Goal: Find specific fact: Find contact information

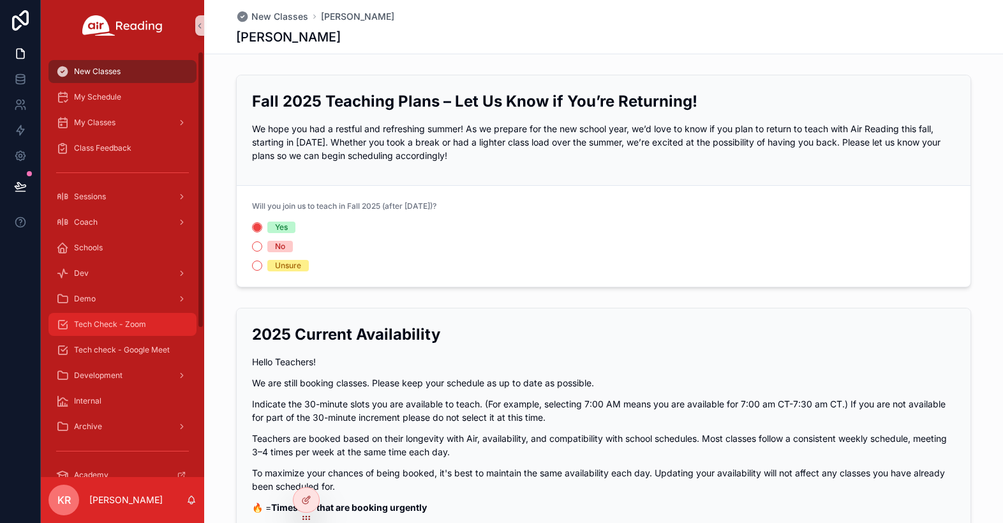
click at [124, 323] on span "Tech Check - Zoom" at bounding box center [110, 324] width 72 height 10
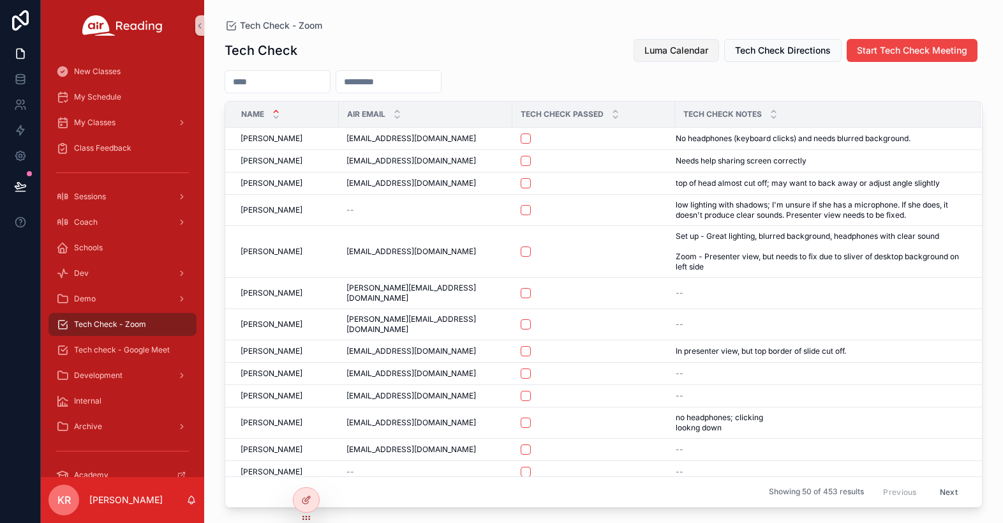
click at [649, 44] on span "Luma Calendar" at bounding box center [677, 50] width 64 height 13
click at [674, 56] on span "Luma Calendar" at bounding box center [677, 50] width 64 height 13
click at [665, 54] on span "Luma Calendar" at bounding box center [677, 50] width 64 height 13
click at [132, 357] on div "Tech check - Google Meet" at bounding box center [122, 350] width 133 height 20
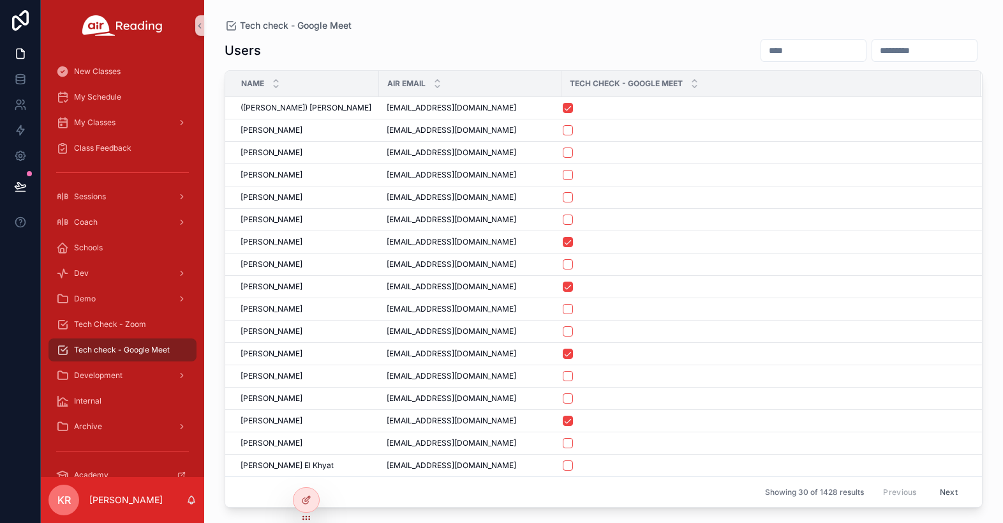
click at [762, 55] on input "scrollable content" at bounding box center [814, 50] width 105 height 18
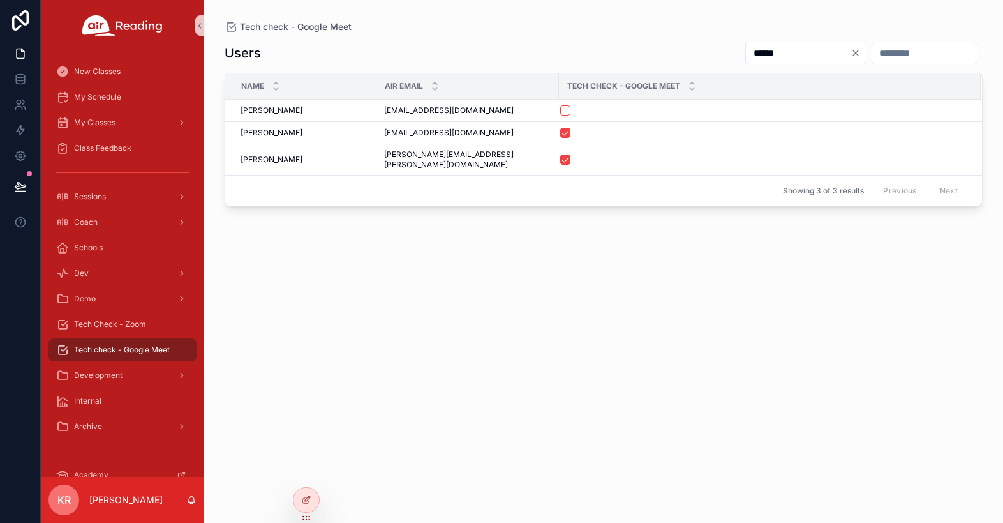
type input "******"
click at [851, 52] on icon "Clear" at bounding box center [856, 53] width 10 height 10
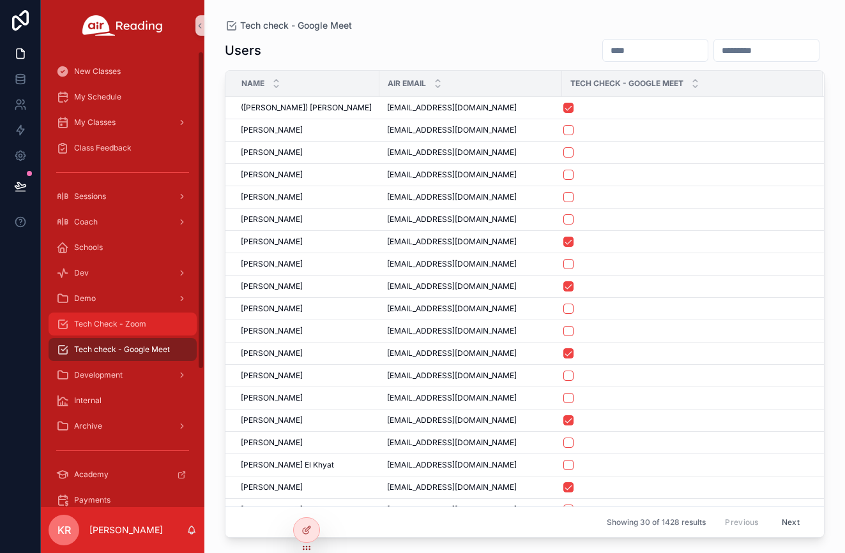
click at [112, 327] on span "Tech Check - Zoom" at bounding box center [110, 324] width 72 height 10
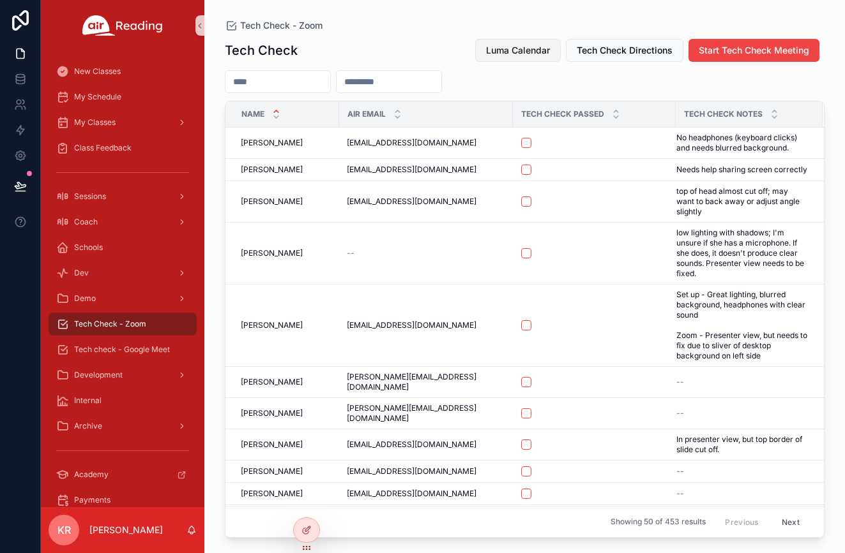
click at [533, 56] on span "Luma Calendar" at bounding box center [518, 50] width 64 height 13
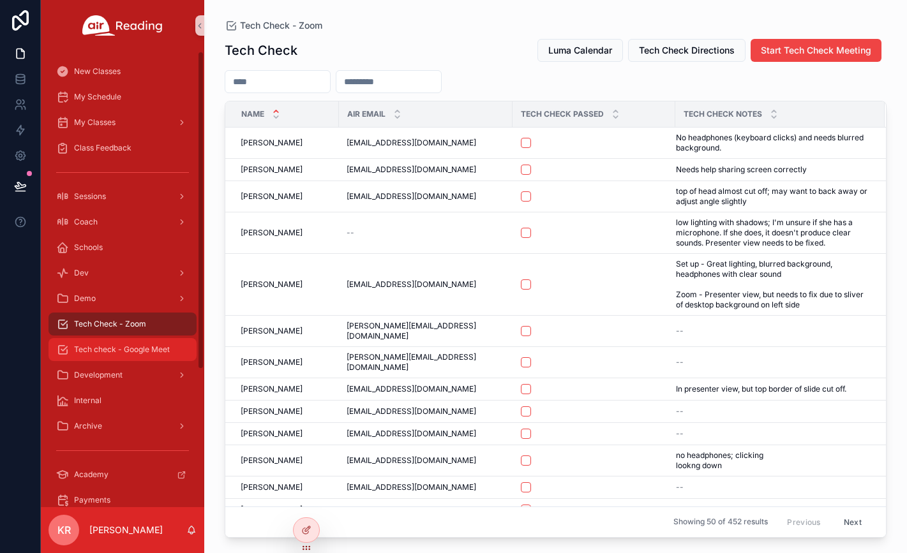
drag, startPoint x: 135, startPoint y: 346, endPoint x: 151, endPoint y: 334, distance: 20.2
click at [134, 347] on span "Tech check - Google Meet" at bounding box center [122, 350] width 96 height 10
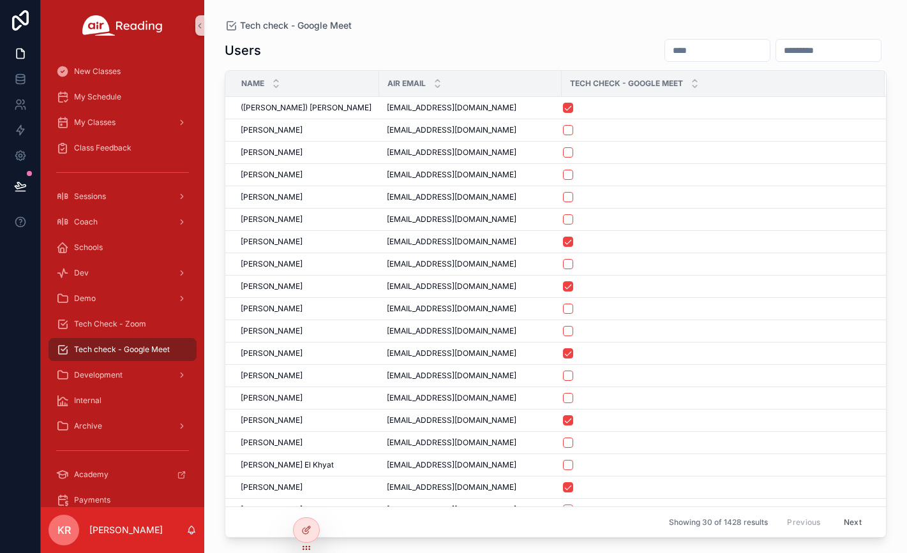
click at [665, 56] on input "scrollable content" at bounding box center [717, 50] width 105 height 18
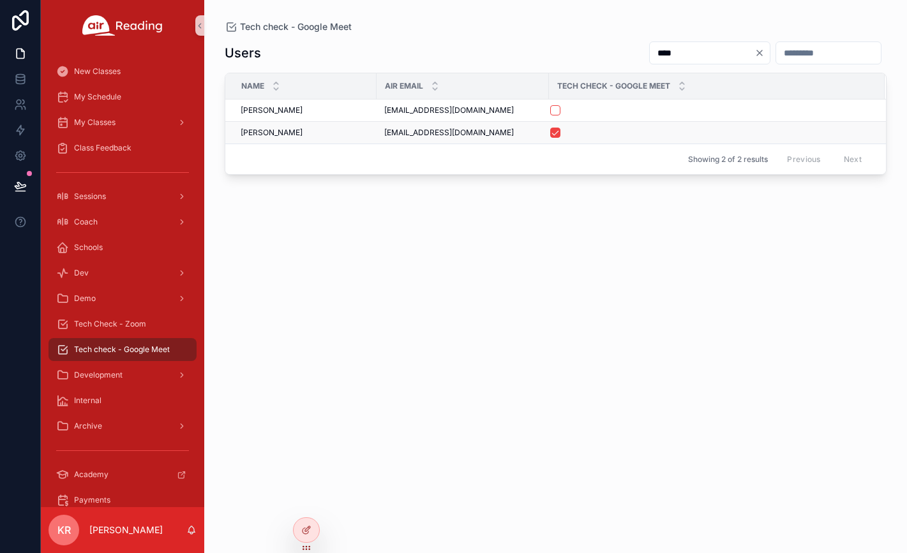
type input "****"
drag, startPoint x: 470, startPoint y: 133, endPoint x: 386, endPoint y: 141, distance: 84.0
click at [386, 141] on td "[EMAIL_ADDRESS][DOMAIN_NAME] [EMAIL_ADDRESS][DOMAIN_NAME]" at bounding box center [463, 133] width 172 height 22
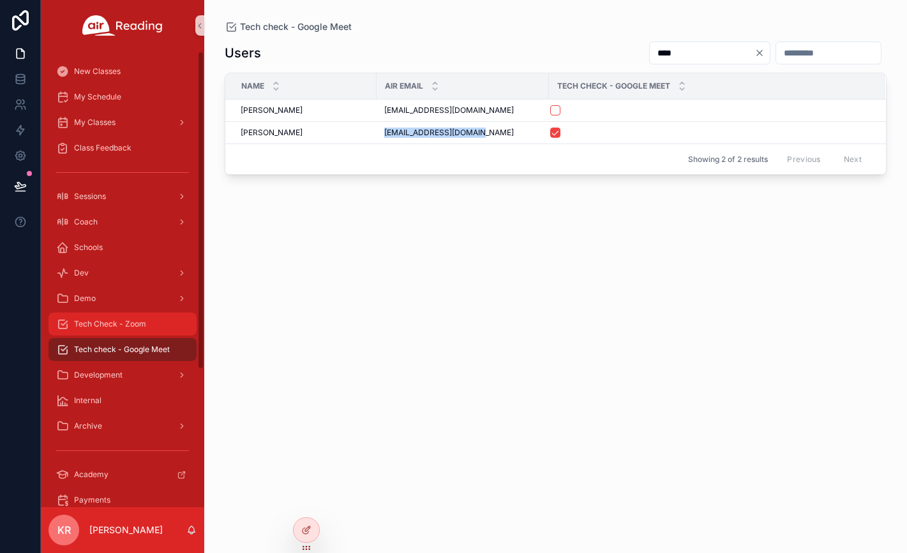
copy span "[EMAIL_ADDRESS][DOMAIN_NAME]"
click at [127, 331] on div "Tech Check - Zoom" at bounding box center [122, 324] width 133 height 20
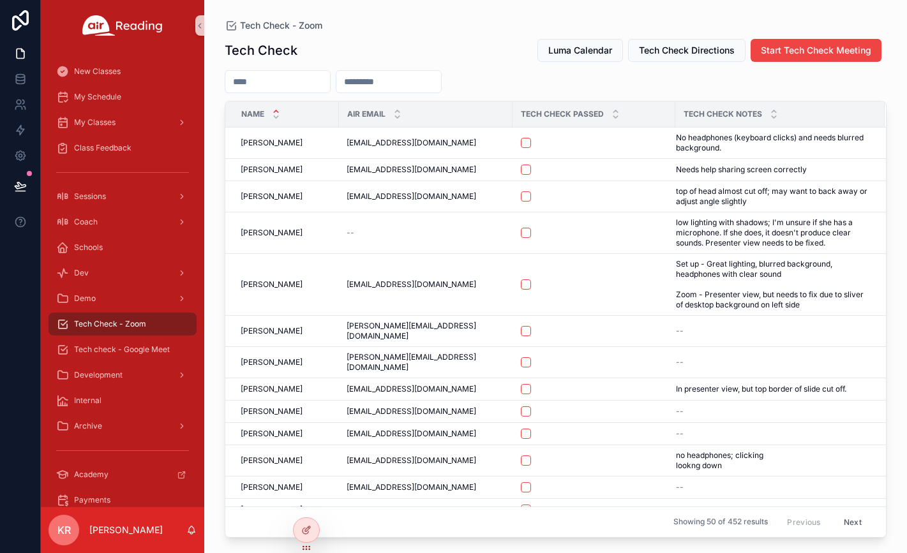
click at [391, 82] on input "scrollable content" at bounding box center [388, 82] width 105 height 18
paste input "**********"
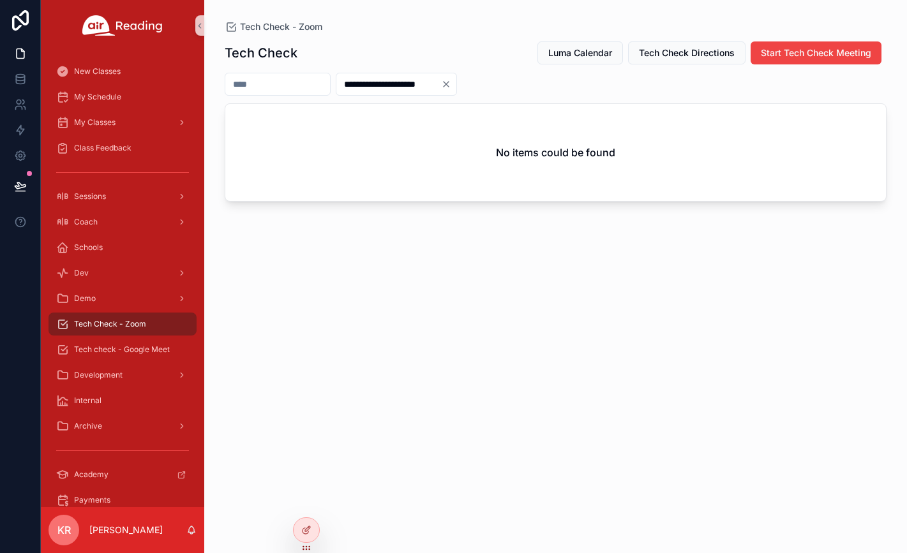
type input "**********"
click at [451, 85] on icon "Clear" at bounding box center [446, 84] width 10 height 10
